Goal: Task Accomplishment & Management: Use online tool/utility

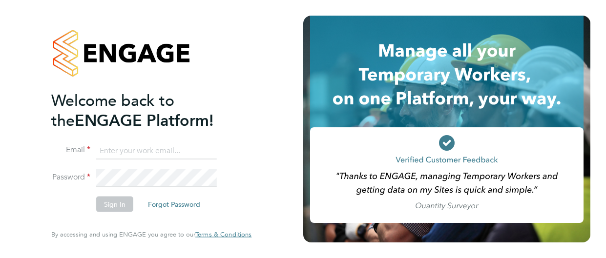
type input "adam.burden@uk.g4s.com"
click at [120, 205] on button "Sign In" at bounding box center [114, 205] width 37 height 16
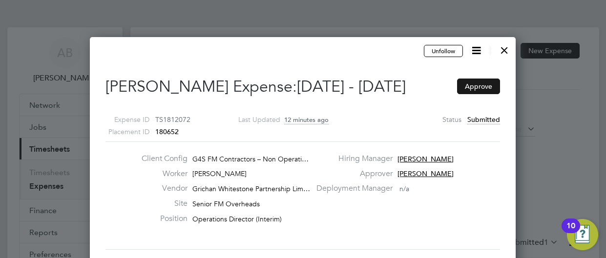
click at [479, 85] on button "Approve" at bounding box center [478, 87] width 43 height 16
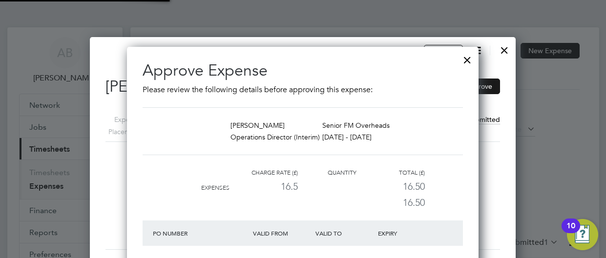
scroll to position [4, 4]
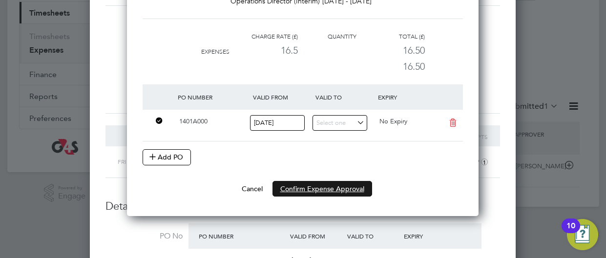
click at [335, 188] on button "Confirm Expense Approval" at bounding box center [323, 189] width 100 height 16
